Goal: Find specific page/section: Find specific page/section

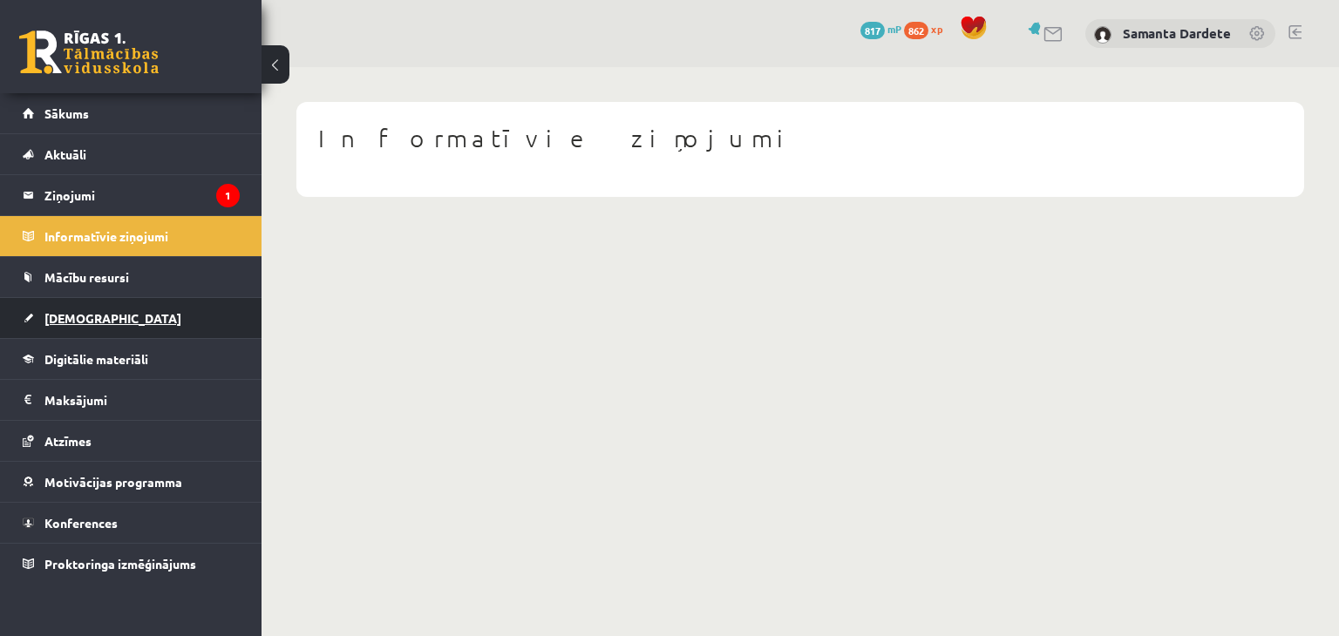
click at [109, 311] on link "[DEMOGRAPHIC_DATA]" at bounding box center [131, 318] width 217 height 40
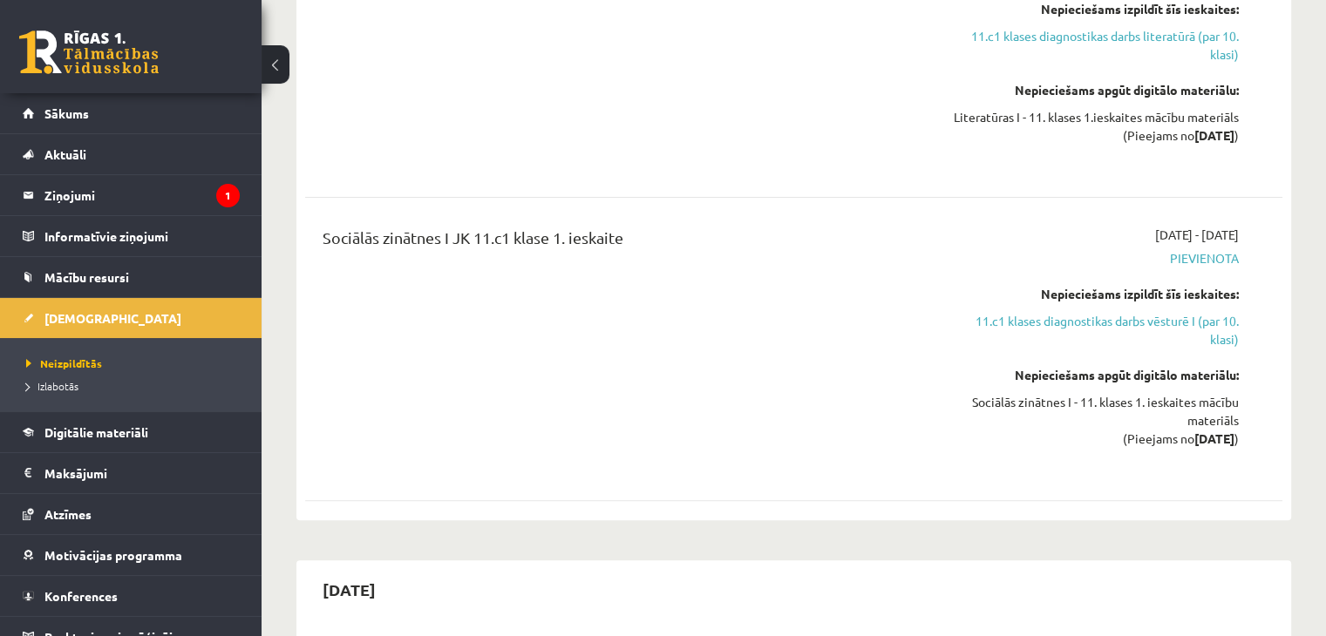
scroll to position [548, 0]
click at [73, 420] on link "Digitālie materiāli" at bounding box center [131, 432] width 217 height 40
